Goal: Task Accomplishment & Management: Complete application form

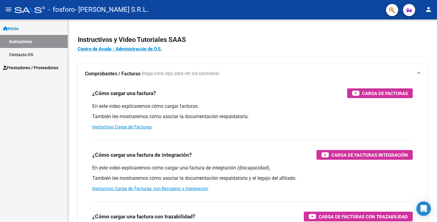
click at [28, 67] on span "Prestadores / Proveedores" at bounding box center [30, 67] width 55 height 7
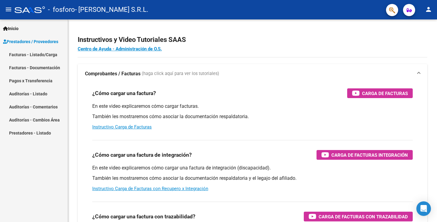
click at [28, 54] on link "Facturas - Listado/Carga" at bounding box center [34, 54] width 68 height 13
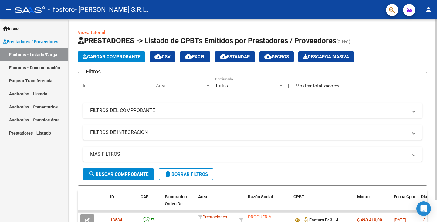
click at [109, 55] on span "Cargar Comprobante" at bounding box center [112, 56] width 58 height 5
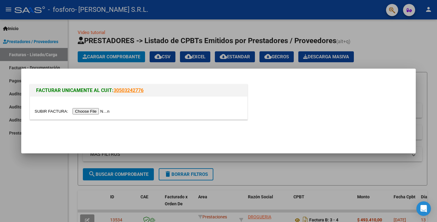
click at [93, 113] on input "file" at bounding box center [73, 111] width 77 height 6
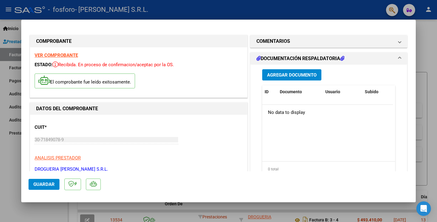
click at [277, 79] on button "Agregar Documento" at bounding box center [291, 74] width 59 height 11
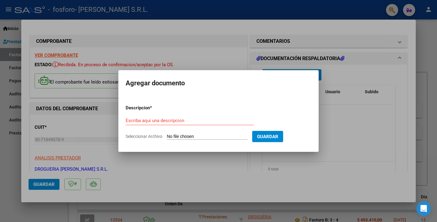
click at [196, 135] on input "Seleccionar Archivo" at bounding box center [207, 137] width 80 height 6
type input "C:\fakepath\[PERSON_NAME]-PTO126-9-9-25.pdf"
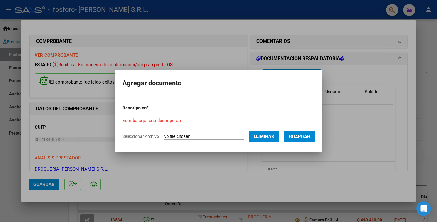
click at [165, 119] on input "Escriba aquí una descripcion" at bounding box center [188, 120] width 133 height 5
type input "Presupuesto autorizado"
click at [310, 133] on span "Guardar" at bounding box center [299, 135] width 21 height 5
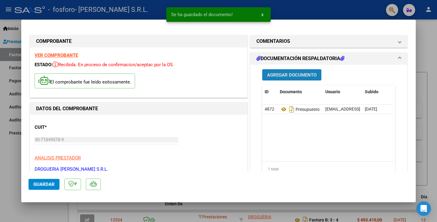
click at [301, 76] on span "Agregar Documento" at bounding box center [291, 74] width 49 height 5
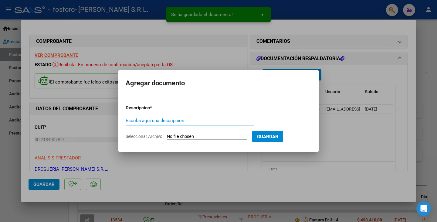
click at [194, 134] on input "Seleccionar Archivo" at bounding box center [207, 137] width 80 height 6
type input "C:\fakepath\Receta paciente.pdf"
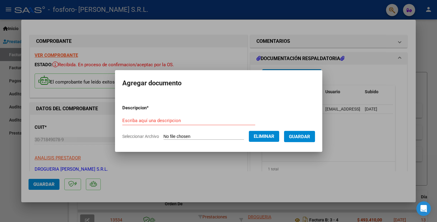
click at [154, 119] on input "Escriba aquí una descripcion" at bounding box center [188, 120] width 133 height 5
type input "Receta"
click at [305, 132] on button "Guardar" at bounding box center [299, 136] width 31 height 11
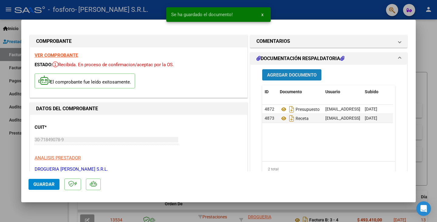
click at [276, 76] on span "Agregar Documento" at bounding box center [291, 74] width 49 height 5
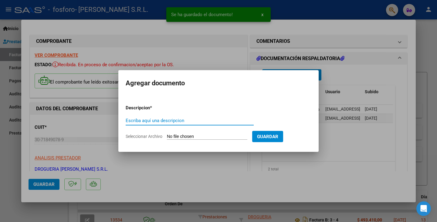
click at [194, 136] on input "Seleccionar Archivo" at bounding box center [207, 137] width 80 height 6
type input "C:\fakepath\Remito a farmacia.pdf"
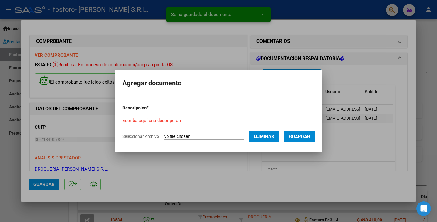
click at [156, 113] on form "Descripcion * Escriba aquí una descripcion Seleccionar Archivo Eliminar Guardar" at bounding box center [218, 122] width 193 height 44
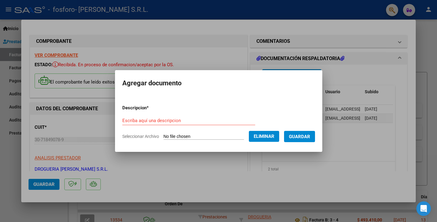
click at [163, 119] on input "Escriba aquí una descripcion" at bounding box center [188, 120] width 133 height 5
type input "Remito"
click at [306, 137] on span "Guardar" at bounding box center [299, 136] width 21 height 5
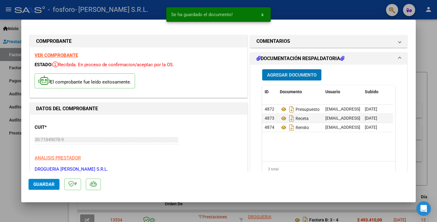
click at [287, 73] on span "Agregar Documento" at bounding box center [291, 74] width 49 height 5
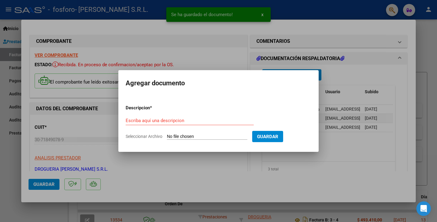
click at [203, 136] on input "Seleccionar Archivo" at bounding box center [207, 137] width 80 height 6
type input "C:\fakepath\Remito traza farmacia.pdf"
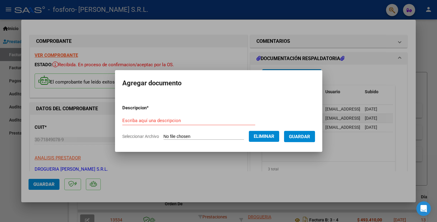
click at [144, 118] on input "Escriba aquí una descripcion" at bounding box center [188, 120] width 133 height 5
type input "Remito de traza ANMAT"
click at [302, 135] on span "Guardar" at bounding box center [299, 136] width 21 height 5
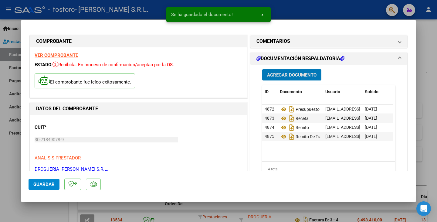
click at [278, 75] on span "Agregar Documento" at bounding box center [291, 74] width 49 height 5
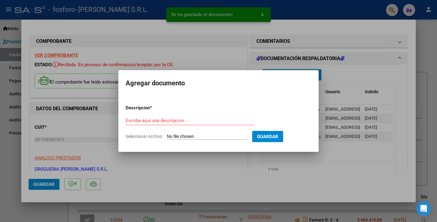
click at [195, 138] on input "Seleccionar Archivo" at bounding box center [207, 137] width 80 height 6
type input "C:\fakepath\Traza farmacia a paciente farmacia.jpeg"
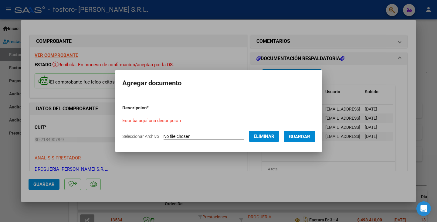
click at [174, 120] on input "Escriba aquí una descripcion" at bounding box center [188, 120] width 133 height 5
type input "Traza farmacia a paciente"
click at [308, 135] on span "Guardar" at bounding box center [299, 136] width 21 height 5
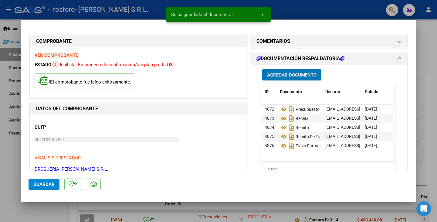
click at [290, 74] on span "Agregar Documento" at bounding box center [291, 74] width 49 height 5
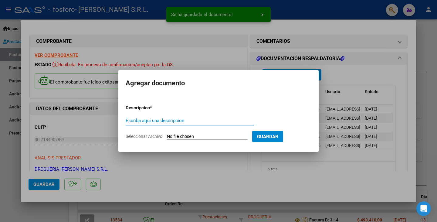
click at [179, 135] on input "Seleccionar Archivo" at bounding box center [207, 137] width 80 height 6
type input "C:\fakepath\Troquel Capebina 500.pdf"
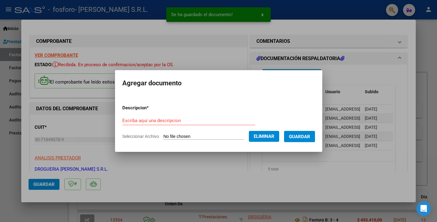
click at [165, 118] on input "Escriba aquí una descripcion" at bounding box center [188, 120] width 133 height 5
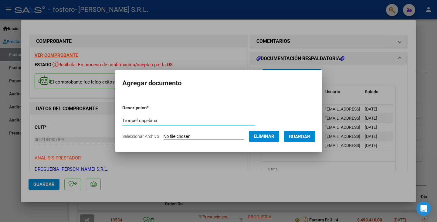
type input "Troquel capebina"
click at [308, 137] on span "Guardar" at bounding box center [299, 136] width 21 height 5
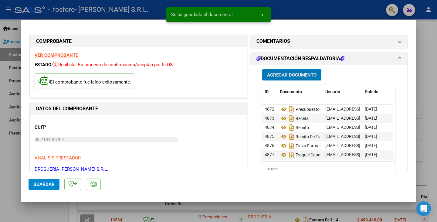
click at [37, 181] on button "Guardar" at bounding box center [44, 184] width 31 height 11
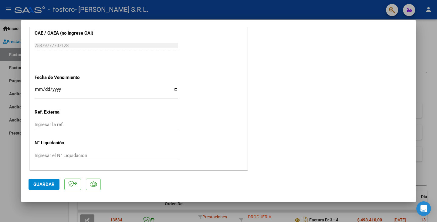
scroll to position [340, 0]
click at [66, 123] on input "Ingresar la ref." at bounding box center [106, 123] width 143 height 5
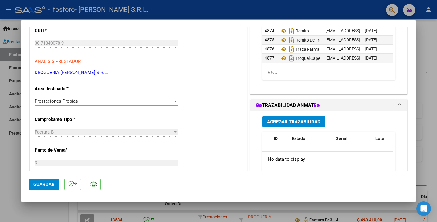
scroll to position [98, 0]
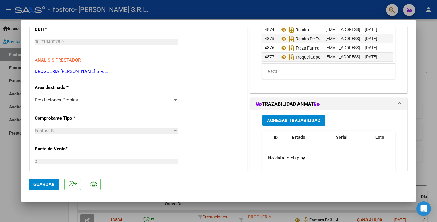
click at [41, 184] on span "Guardar" at bounding box center [43, 183] width 21 height 5
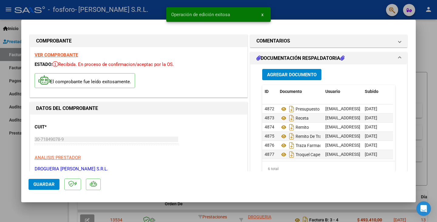
scroll to position [0, 0]
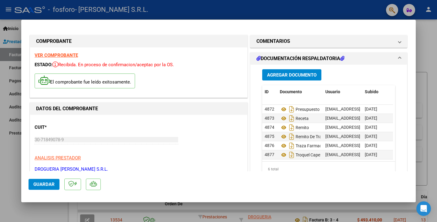
click at [421, 34] on div at bounding box center [218, 111] width 437 height 222
type input "$ 0,00"
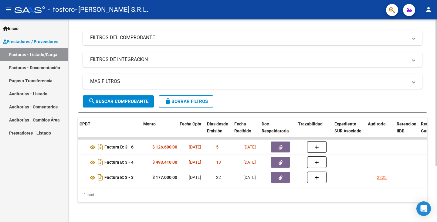
scroll to position [0, 214]
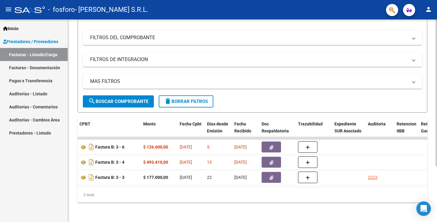
drag, startPoint x: 199, startPoint y: 182, endPoint x: 194, endPoint y: 195, distance: 14.3
click at [195, 196] on div "3 total" at bounding box center [252, 194] width 349 height 15
